Goal: Task Accomplishment & Management: Complete application form

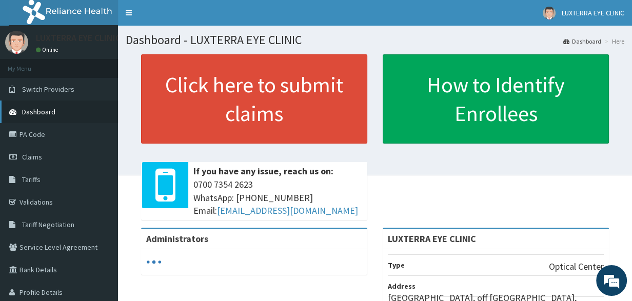
click at [56, 113] on link "Dashboard" at bounding box center [59, 112] width 118 height 23
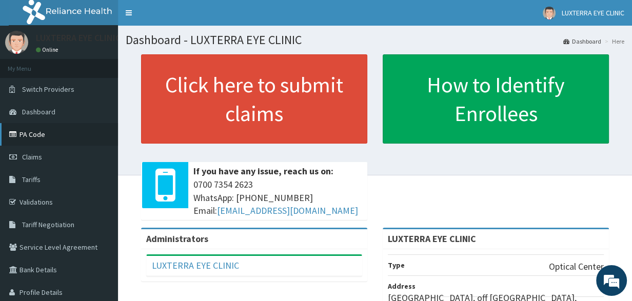
click at [53, 135] on link "PA Code" at bounding box center [59, 134] width 118 height 23
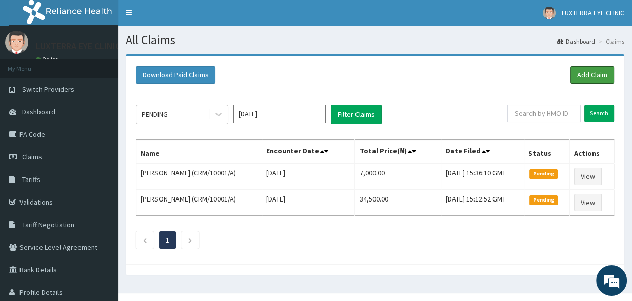
click at [588, 74] on link "Add Claim" at bounding box center [593, 74] width 44 height 17
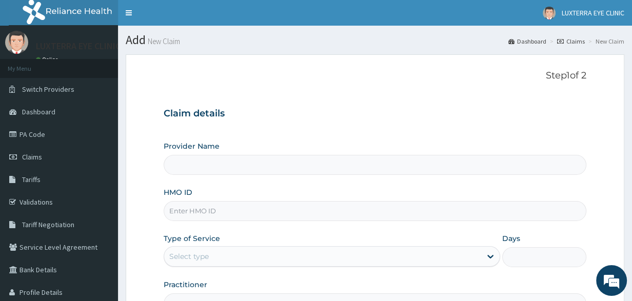
click at [216, 213] on input "HMO ID" at bounding box center [375, 211] width 423 height 20
type input "nbc"
type input "LUXTERRA EYE CLINIC"
type input "n"
click at [216, 213] on input "NBC/1" at bounding box center [375, 211] width 423 height 20
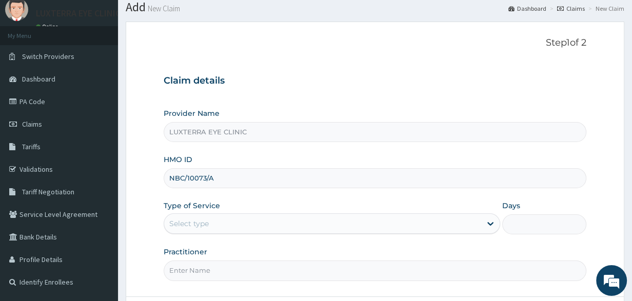
scroll to position [46, 0]
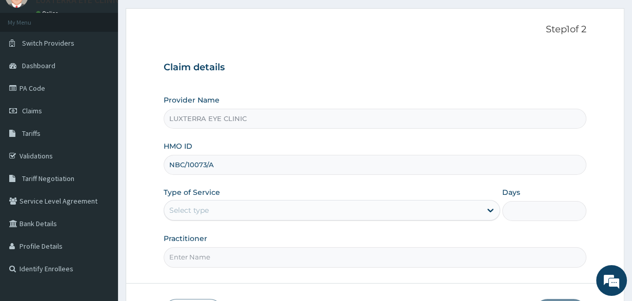
type input "NBC/10073/A"
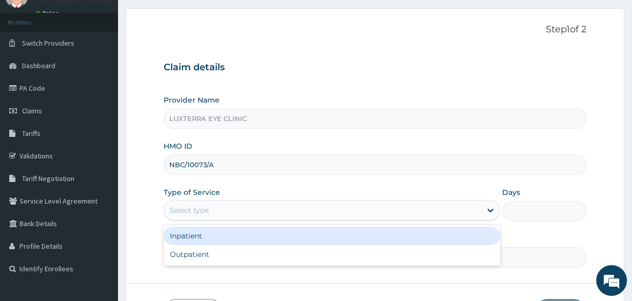
click at [246, 210] on div "Select type" at bounding box center [322, 210] width 317 height 16
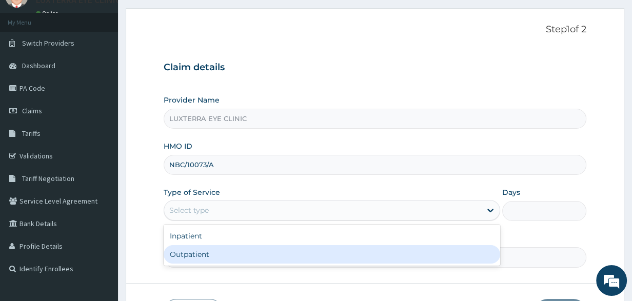
click at [225, 253] on div "Outpatient" at bounding box center [332, 254] width 337 height 18
type input "1"
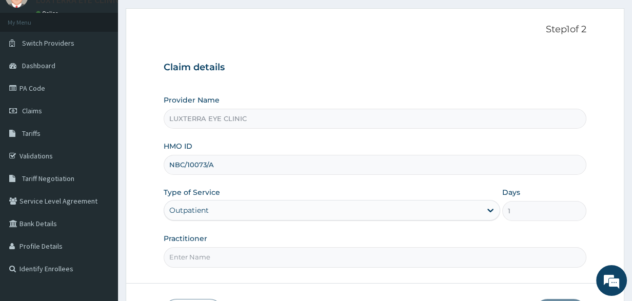
click at [231, 255] on input "Practitioner" at bounding box center [375, 257] width 423 height 20
type input "Dr Evoegbulem"
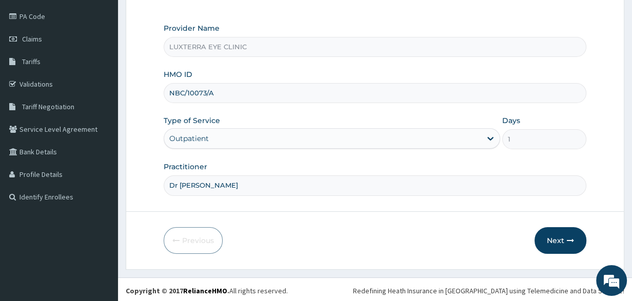
scroll to position [119, 0]
click at [556, 236] on button "Next" at bounding box center [561, 239] width 52 height 27
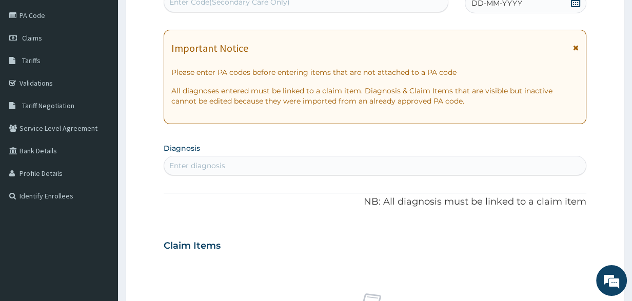
scroll to position [72, 0]
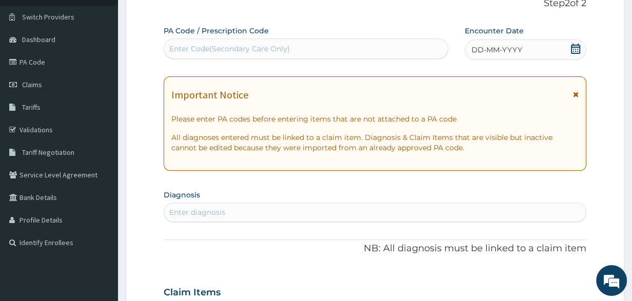
click at [267, 50] on div "Enter Code(Secondary Care Only)" at bounding box center [229, 49] width 121 height 10
paste input "PA/1F7F9A"
type input "PA/1F7F9A"
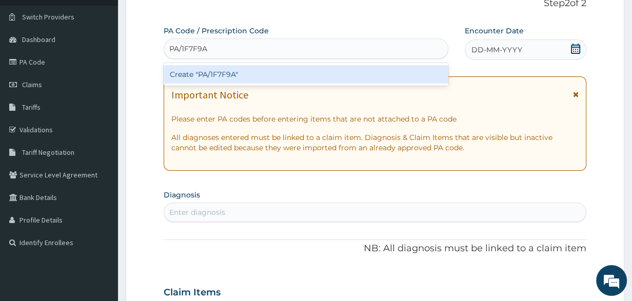
click at [233, 73] on div "Create "PA/1F7F9A"" at bounding box center [306, 74] width 285 height 18
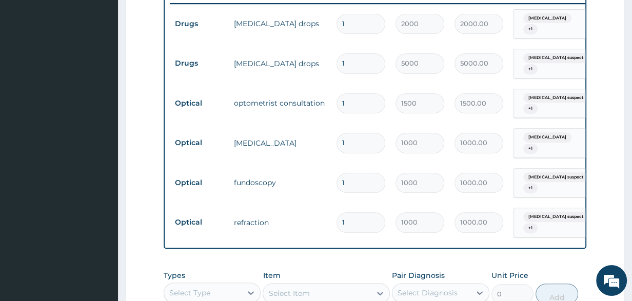
scroll to position [383, 0]
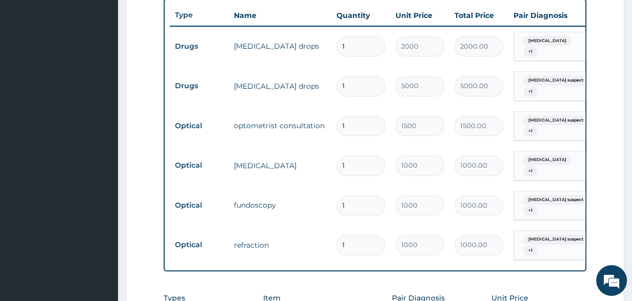
click at [346, 45] on input "1" at bounding box center [361, 46] width 49 height 20
click at [357, 47] on input "1" at bounding box center [361, 46] width 49 height 20
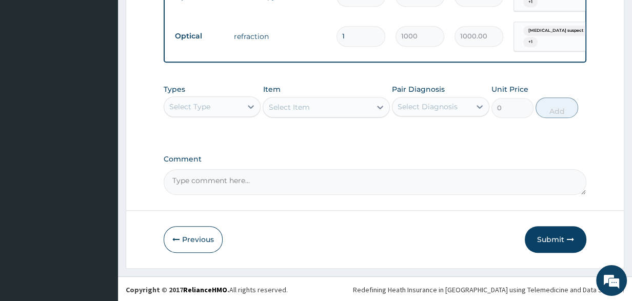
scroll to position [598, 0]
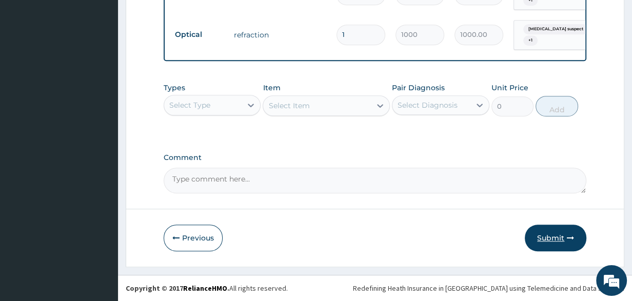
click at [553, 233] on button "Submit" at bounding box center [556, 238] width 62 height 27
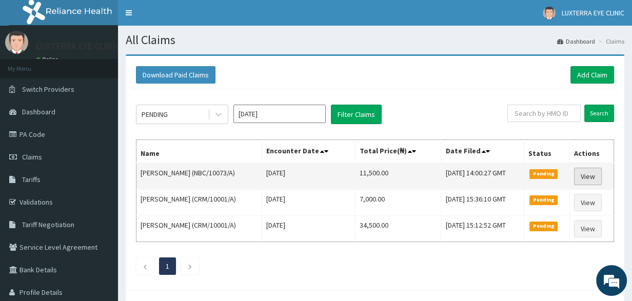
click at [591, 178] on link "View" at bounding box center [588, 176] width 28 height 17
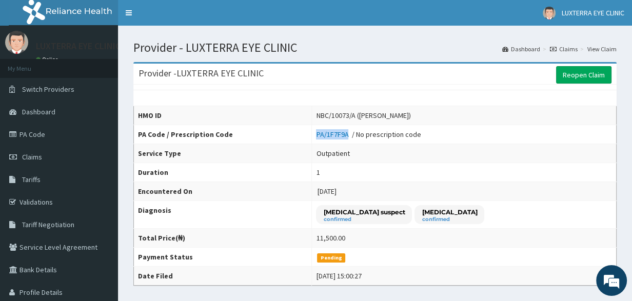
drag, startPoint x: 314, startPoint y: 134, endPoint x: 346, endPoint y: 135, distance: 32.3
click at [346, 135] on td "PA/1F7F9A / No prescription code" at bounding box center [464, 134] width 305 height 19
copy link "PA/1F7F9A"
click at [51, 109] on span "Dashboard" at bounding box center [38, 111] width 33 height 9
